Goal: Information Seeking & Learning: Learn about a topic

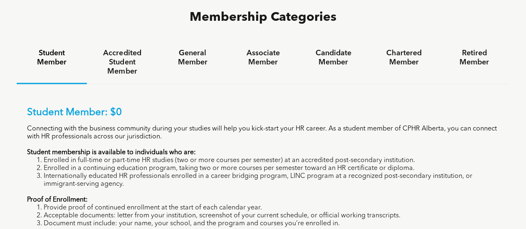
scroll to position [527, 0]
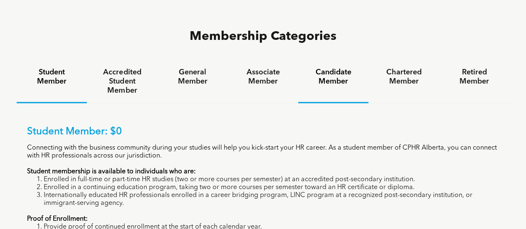
click at [341, 68] on h4 "Candidate Member" at bounding box center [332, 77] width 55 height 18
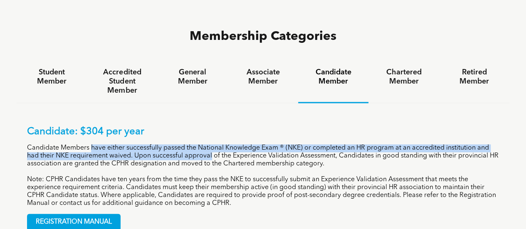
drag, startPoint x: 96, startPoint y: 112, endPoint x: 212, endPoint y: 120, distance: 115.8
click at [212, 144] on p "Candidate Members have either successfully passed the National Knowledge Exam ®…" at bounding box center [263, 156] width 472 height 24
drag, startPoint x: 26, startPoint y: 113, endPoint x: 139, endPoint y: 120, distance: 113.2
click at [139, 120] on div "Candidate: $304 per year Candidate Members have either successfully passed the …" at bounding box center [263, 172] width 493 height 138
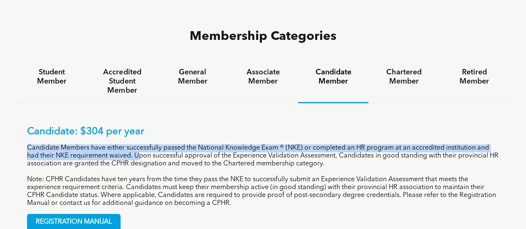
click at [139, 144] on p "Candidate Members have either successfully passed the National Knowledge Exam ®…" at bounding box center [263, 156] width 472 height 24
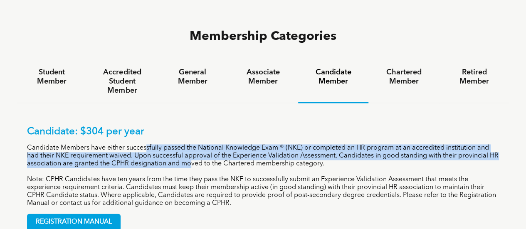
drag, startPoint x: 148, startPoint y: 114, endPoint x: 200, endPoint y: 126, distance: 53.3
click at [200, 144] on p "Candidate Members have either successfully passed the National Knowledge Exam ®…" at bounding box center [263, 156] width 472 height 24
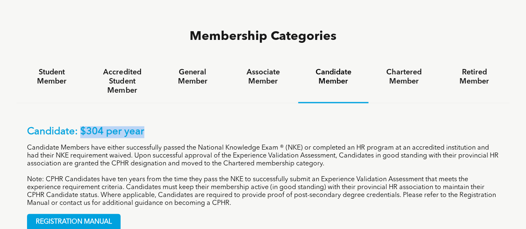
drag, startPoint x: 79, startPoint y: 96, endPoint x: 158, endPoint y: 101, distance: 79.5
click at [158, 126] on p "Candidate: $304 per year" at bounding box center [263, 132] width 472 height 12
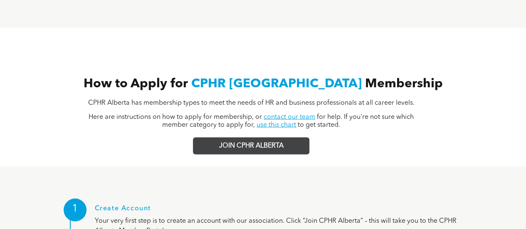
scroll to position [735, 0]
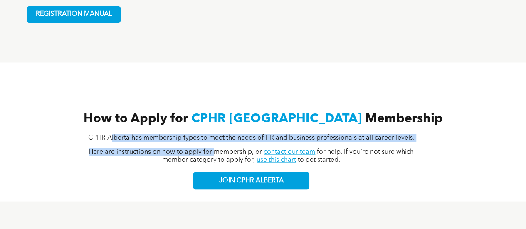
drag, startPoint x: 108, startPoint y: 102, endPoint x: 201, endPoint y: 116, distance: 93.8
click at [201, 128] on div "CPHR Alberta has membership types to meet the needs of HR and business professi…" at bounding box center [263, 159] width 376 height 62
click at [201, 148] on span "Here are instructions on how to apply for membership, or" at bounding box center [175, 151] width 173 height 7
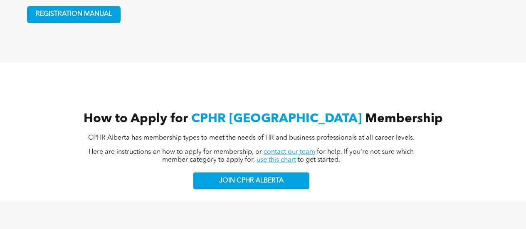
click at [269, 148] on link "contact our team" at bounding box center [290, 151] width 52 height 7
click at [285, 148] on link "contact our team" at bounding box center [290, 151] width 52 height 7
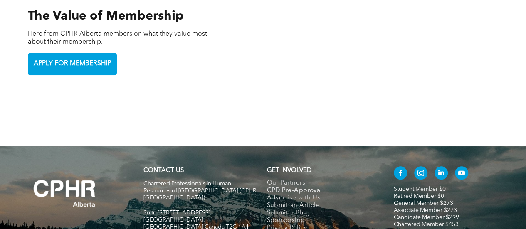
scroll to position [1811, 0]
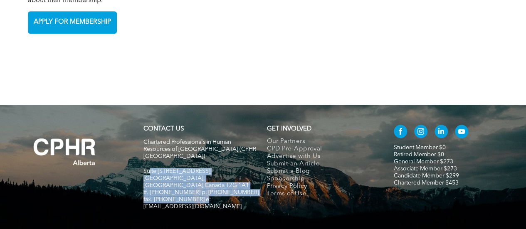
drag, startPoint x: 150, startPoint y: 133, endPoint x: 199, endPoint y: 150, distance: 51.0
click at [200, 151] on div "Chartered Professionals in Human Resources of [GEOGRAPHIC_DATA] ([GEOGRAPHIC_DA…" at bounding box center [201, 178] width 116 height 81
click at [197, 190] on span "tf. [PHONE_NUMBER] p. [PHONE_NUMBER]" at bounding box center [201, 193] width 116 height 6
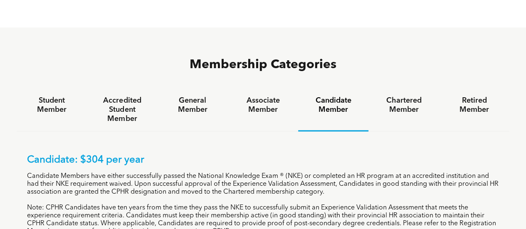
scroll to position [480, 0]
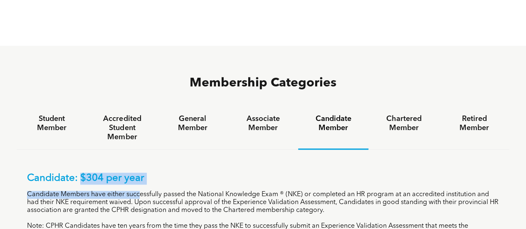
drag, startPoint x: 82, startPoint y: 143, endPoint x: 141, endPoint y: 160, distance: 60.9
click at [141, 172] on div "Candidate: $304 per year Candidate Members have either successfully passed the …" at bounding box center [263, 212] width 472 height 81
click at [140, 191] on p "Candidate Members have either successfully passed the National Knowledge Exam ®…" at bounding box center [263, 203] width 472 height 24
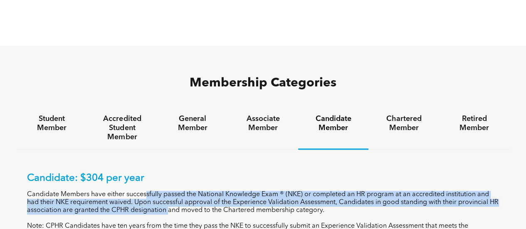
drag, startPoint x: 147, startPoint y: 157, endPoint x: 179, endPoint y: 177, distance: 37.8
click at [179, 191] on p "Candidate Members have either successfully passed the National Knowledge Exam ®…" at bounding box center [263, 203] width 472 height 24
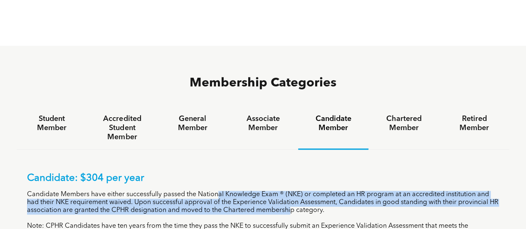
drag, startPoint x: 217, startPoint y: 161, endPoint x: 302, endPoint y: 175, distance: 85.6
click at [302, 191] on p "Candidate Members have either successfully passed the National Knowledge Exam ®…" at bounding box center [263, 203] width 472 height 24
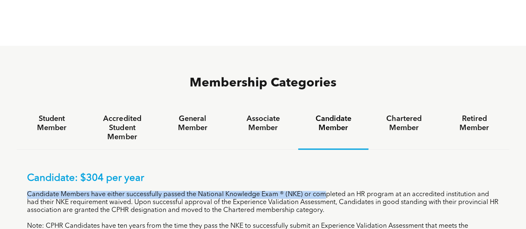
drag, startPoint x: 330, startPoint y: 174, endPoint x: 334, endPoint y: 184, distance: 10.4
click at [334, 184] on div "Candidate: $304 per year Candidate Members have either successfully passed the …" at bounding box center [263, 212] width 472 height 81
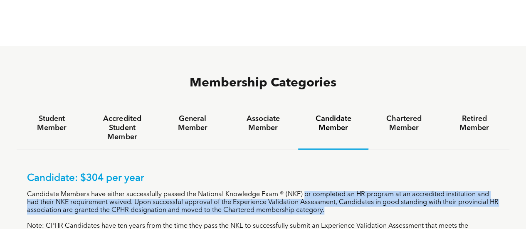
drag, startPoint x: 306, startPoint y: 156, endPoint x: 347, endPoint y: 175, distance: 45.0
click at [347, 191] on p "Candidate Members have either successfully passed the National Knowledge Exam ®…" at bounding box center [263, 203] width 472 height 24
drag, startPoint x: 355, startPoint y: 154, endPoint x: 360, endPoint y: 177, distance: 23.5
click at [360, 191] on p "Candidate Members have either successfully passed the National Knowledge Exam ®…" at bounding box center [263, 203] width 472 height 24
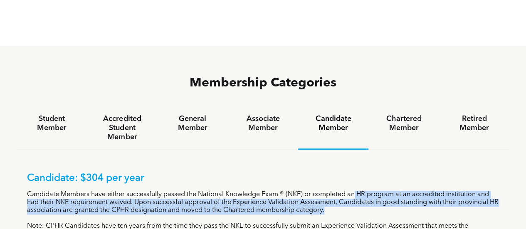
click at [360, 191] on p "Candidate Members have either successfully passed the National Knowledge Exam ®…" at bounding box center [263, 203] width 472 height 24
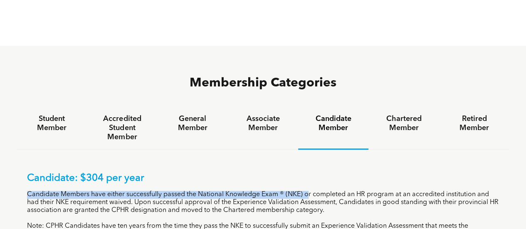
drag, startPoint x: 309, startPoint y: 159, endPoint x: 340, endPoint y: 181, distance: 37.9
click at [340, 181] on div "Candidate: $304 per year Candidate Members have either successfully passed the …" at bounding box center [263, 212] width 472 height 81
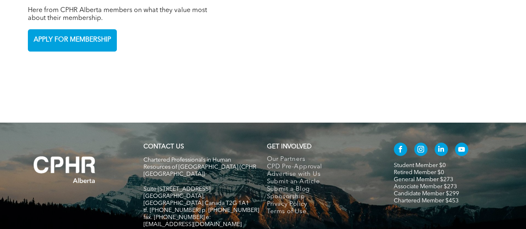
scroll to position [1811, 0]
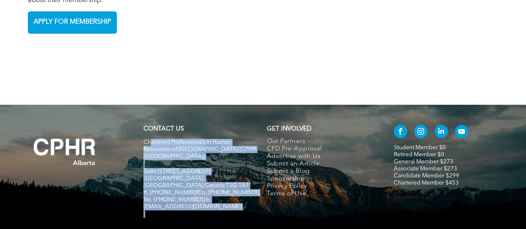
drag, startPoint x: 150, startPoint y: 111, endPoint x: 190, endPoint y: 163, distance: 66.3
click at [189, 167] on div "CONTACT US Chartered Professionals in Human Resources of [GEOGRAPHIC_DATA] ([GE…" at bounding box center [201, 171] width 123 height 101
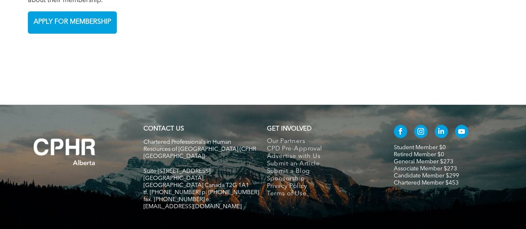
drag, startPoint x: 202, startPoint y: 209, endPoint x: 208, endPoint y: 203, distance: 8.5
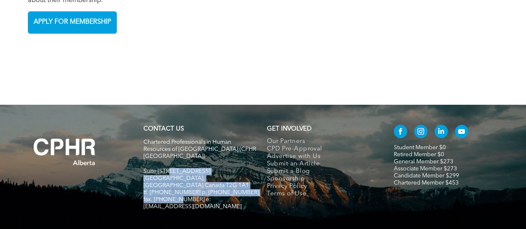
drag, startPoint x: 170, startPoint y: 129, endPoint x: 178, endPoint y: 154, distance: 25.8
click at [178, 154] on div "Chartered Professionals in Human Resources of [GEOGRAPHIC_DATA] ([GEOGRAPHIC_DA…" at bounding box center [201, 178] width 116 height 81
click at [178, 197] on span "fax. [PHONE_NUMBER] e:[EMAIL_ADDRESS][DOMAIN_NAME]" at bounding box center [192, 203] width 98 height 13
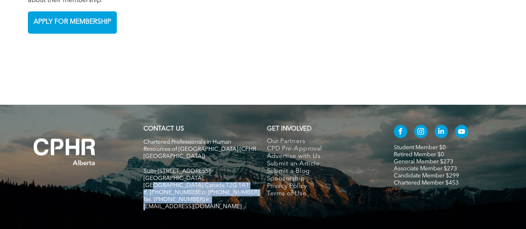
drag, startPoint x: 205, startPoint y: 152, endPoint x: 204, endPoint y: 137, distance: 15.0
click at [204, 138] on div "Chartered Professionals in Human Resources of [GEOGRAPHIC_DATA] ([GEOGRAPHIC_DA…" at bounding box center [201, 178] width 116 height 81
click at [204, 175] on span "[GEOGRAPHIC_DATA], [GEOGRAPHIC_DATA] Canada T2G 1A1" at bounding box center [196, 181] width 106 height 13
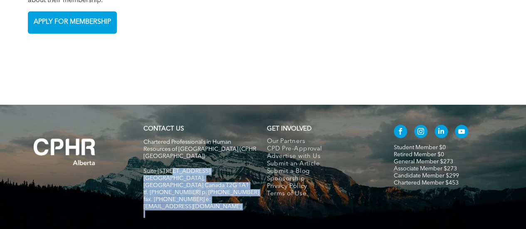
drag, startPoint x: 172, startPoint y: 129, endPoint x: 189, endPoint y: 155, distance: 30.4
click at [189, 156] on div "Chartered Professionals in Human Resources of [GEOGRAPHIC_DATA] ([GEOGRAPHIC_DA…" at bounding box center [201, 178] width 116 height 81
click at [189, 197] on span "fax. [PHONE_NUMBER] e:[EMAIL_ADDRESS][DOMAIN_NAME]" at bounding box center [192, 203] width 98 height 13
drag, startPoint x: 239, startPoint y: 151, endPoint x: 143, endPoint y: 130, distance: 97.4
click at [143, 138] on div "Chartered Professionals in Human Resources of [GEOGRAPHIC_DATA] ([GEOGRAPHIC_DA…" at bounding box center [201, 178] width 116 height 81
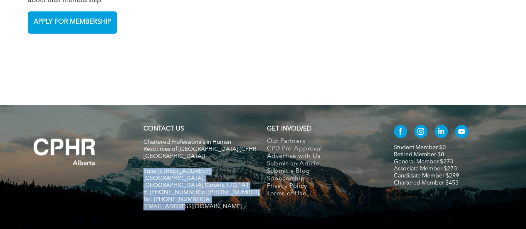
click at [197, 190] on span "tf. [PHONE_NUMBER] p. [PHONE_NUMBER]" at bounding box center [201, 193] width 116 height 6
drag, startPoint x: 202, startPoint y: 150, endPoint x: 200, endPoint y: 129, distance: 20.9
click at [200, 138] on div "Chartered Professionals in Human Resources of [GEOGRAPHIC_DATA] ([GEOGRAPHIC_DA…" at bounding box center [201, 178] width 116 height 81
click at [200, 168] on span "Suite [STREET_ADDRESS]" at bounding box center [176, 171] width 67 height 6
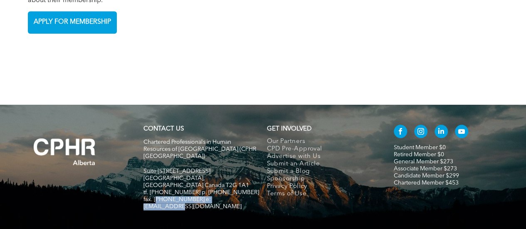
drag, startPoint x: 240, startPoint y: 153, endPoint x: 157, endPoint y: 150, distance: 82.8
click at [157, 196] on h5 "fax. [PHONE_NUMBER] e:[EMAIL_ADDRESS][DOMAIN_NAME]" at bounding box center [201, 203] width 116 height 14
drag, startPoint x: 157, startPoint y: 150, endPoint x: 169, endPoint y: 151, distance: 12.1
click at [157, 197] on span "fax. [PHONE_NUMBER] e:[EMAIL_ADDRESS][DOMAIN_NAME]" at bounding box center [192, 203] width 98 height 13
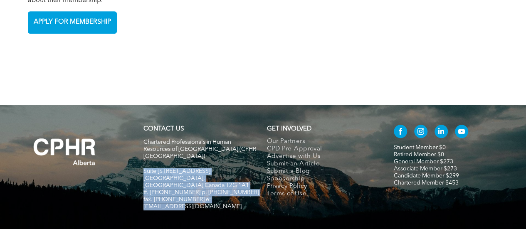
drag, startPoint x: 143, startPoint y: 132, endPoint x: 245, endPoint y: 153, distance: 103.8
click at [240, 155] on div "Chartered Professionals in Human Resources of [GEOGRAPHIC_DATA] ([GEOGRAPHIC_DA…" at bounding box center [201, 178] width 116 height 81
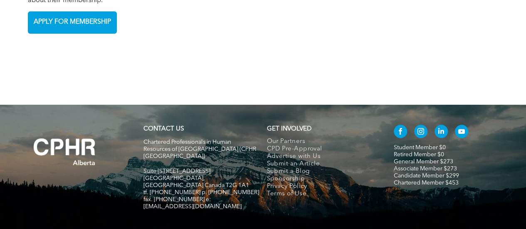
click at [193, 210] on h5 at bounding box center [201, 213] width 116 height 7
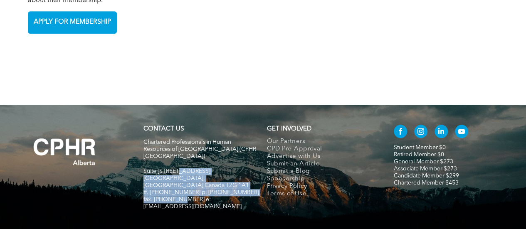
drag, startPoint x: 179, startPoint y: 136, endPoint x: 182, endPoint y: 153, distance: 17.0
click at [182, 153] on div "Chartered Professionals in Human Resources of [GEOGRAPHIC_DATA] ([GEOGRAPHIC_DA…" at bounding box center [201, 178] width 116 height 81
click at [183, 197] on span "fax. [PHONE_NUMBER] e:[EMAIL_ADDRESS][DOMAIN_NAME]" at bounding box center [192, 203] width 98 height 13
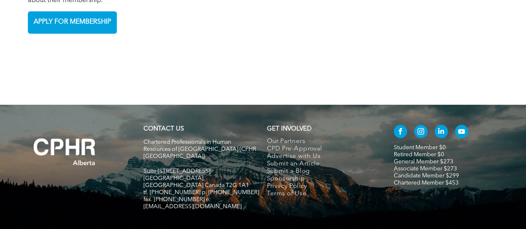
drag, startPoint x: 224, startPoint y: 202, endPoint x: 229, endPoint y: 193, distance: 10.1
drag, startPoint x: 145, startPoint y: 129, endPoint x: 197, endPoint y: 209, distance: 95.0
click at [197, 209] on div "CONTACT US Chartered Professionals in Human Resources of [GEOGRAPHIC_DATA] ([GE…" at bounding box center [263, 195] width 526 height 180
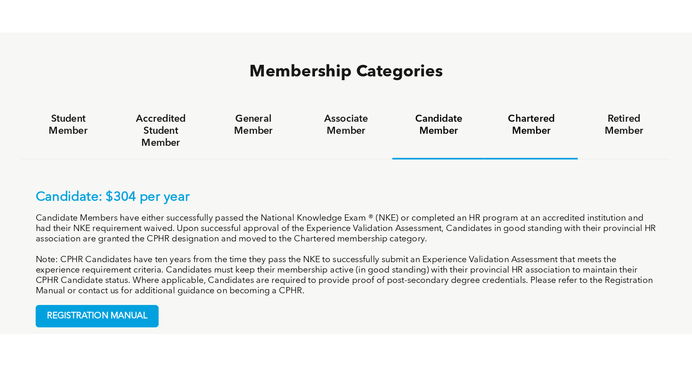
scroll to position [522, 0]
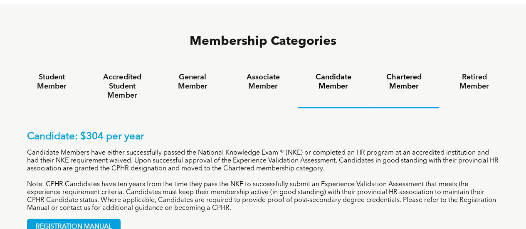
drag, startPoint x: 410, startPoint y: 37, endPoint x: 411, endPoint y: 42, distance: 4.6
click at [410, 73] on h4 "Chartered Member" at bounding box center [403, 82] width 55 height 18
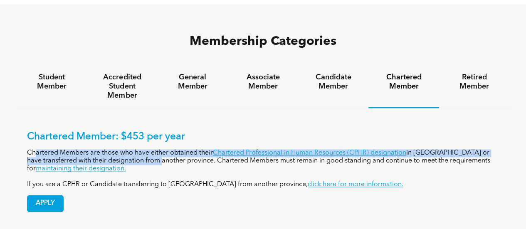
drag, startPoint x: 34, startPoint y: 115, endPoint x: 135, endPoint y: 128, distance: 101.9
click at [135, 149] on p "Chartered Members are those who have either obtained their Chartered Profession…" at bounding box center [263, 161] width 472 height 24
drag, startPoint x: 99, startPoint y: 110, endPoint x: 126, endPoint y: 126, distance: 31.4
click at [126, 131] on div "Chartered Member: $453 per year Chartered Members are those who have either obt…" at bounding box center [263, 160] width 472 height 58
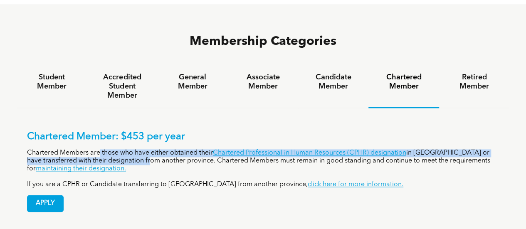
click at [126, 149] on p "Chartered Members are those who have either obtained their Chartered Profession…" at bounding box center [263, 161] width 472 height 24
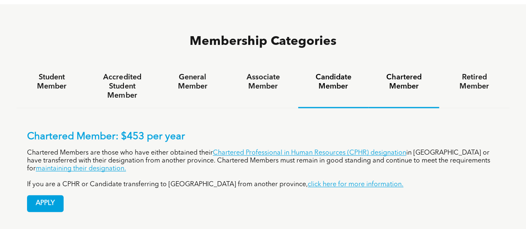
click at [348, 73] on h4 "Candidate Member" at bounding box center [332, 82] width 55 height 18
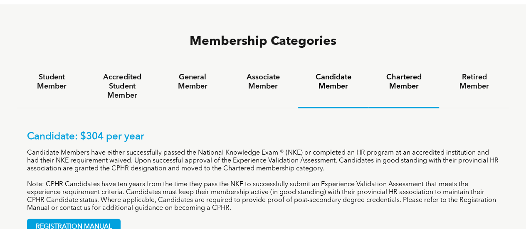
click at [401, 73] on h4 "Chartered Member" at bounding box center [403, 82] width 55 height 18
